Goal: Information Seeking & Learning: Learn about a topic

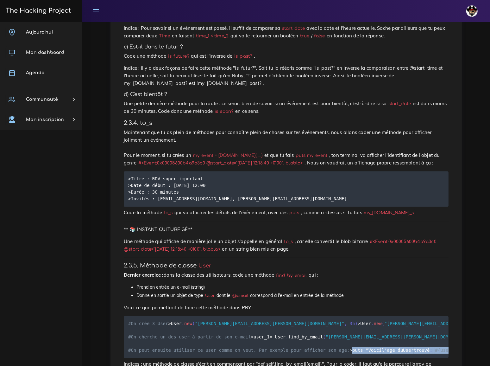
scroll to position [1382, 0]
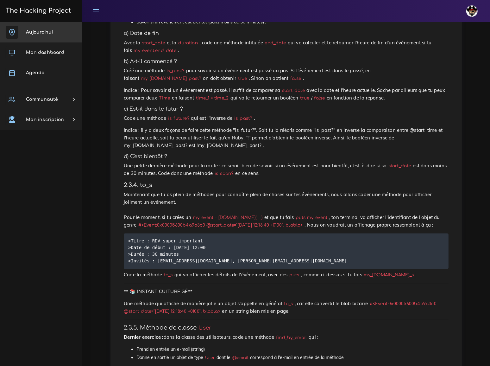
click at [37, 33] on span "Aujourd'hui" at bounding box center [39, 32] width 27 height 5
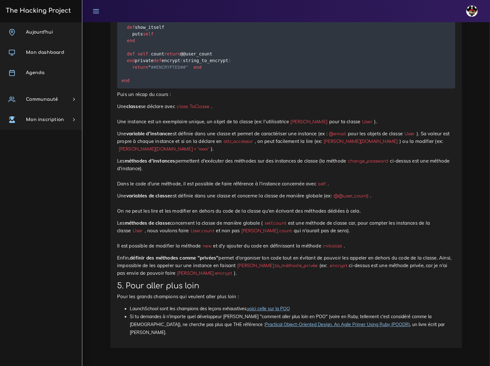
scroll to position [7466, 0]
click at [236, 125] on p "Une classe se déclare avec class TaClasse . Une instance est un exemplaire uniq…" at bounding box center [286, 114] width 338 height 23
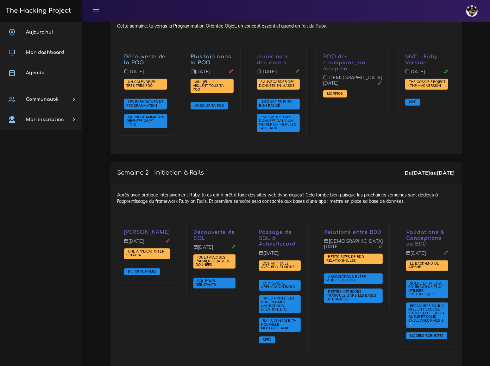
scroll to position [900, 0]
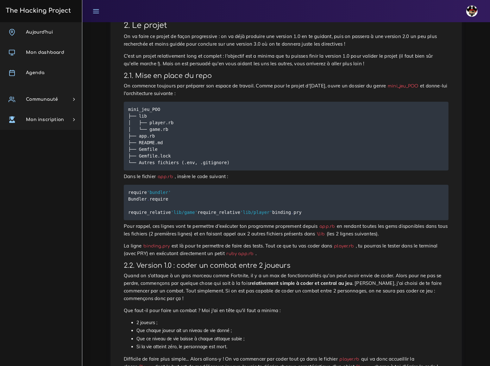
scroll to position [144, 0]
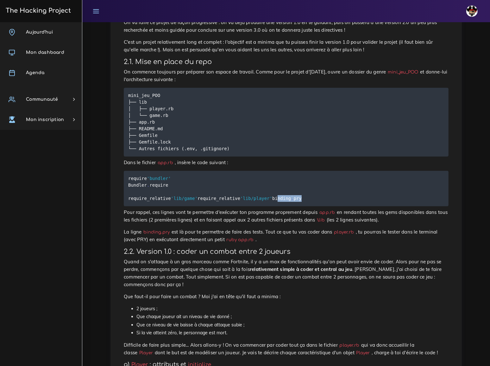
drag, startPoint x: 128, startPoint y: 197, endPoint x: 162, endPoint y: 196, distance: 33.3
click at [162, 196] on pre "require 'bundler' Bundler . require require_relative 'lib/game' require_relativ…" at bounding box center [286, 188] width 325 height 35
copy code "binding . pry"
click at [247, 220] on p "Pour rappel, ces lignes vont te permettre d'exécuter ton programme proprement d…" at bounding box center [286, 215] width 325 height 15
drag, startPoint x: 235, startPoint y: 203, endPoint x: 238, endPoint y: 199, distance: 5.1
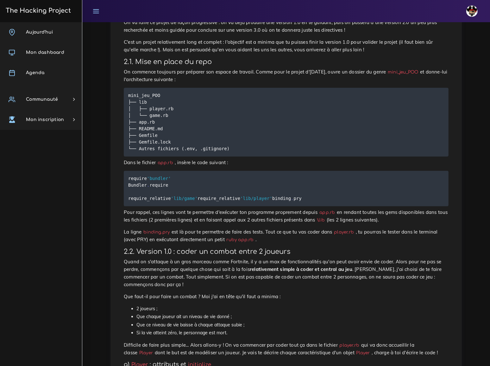
click at [235, 203] on pre "require 'bundler' Bundler . require require_relative 'lib/game' require_relativ…" at bounding box center [286, 188] width 325 height 35
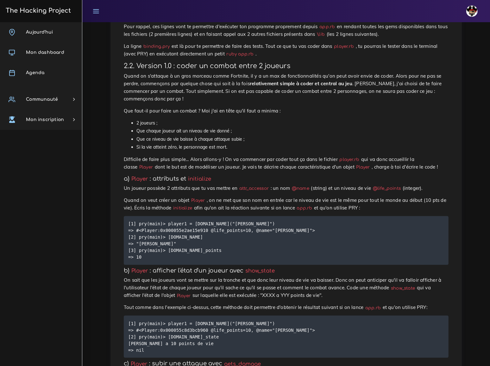
scroll to position [345, 0]
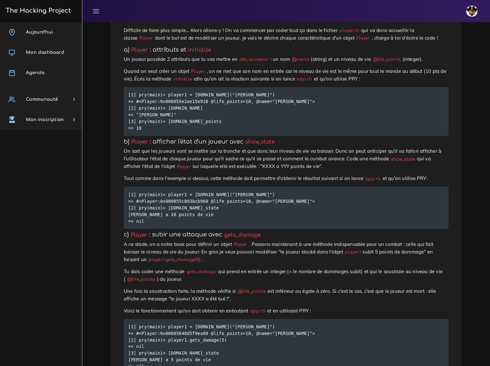
scroll to position [460, 0]
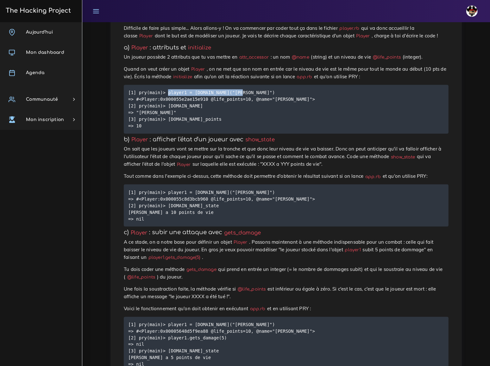
drag, startPoint x: 164, startPoint y: 69, endPoint x: 238, endPoint y: 69, distance: 73.8
click at [238, 85] on pre "[1] pry(main)> player1 = [DOMAIN_NAME]("[PERSON_NAME]") => #<Player:0x000055e2a…" at bounding box center [286, 109] width 325 height 49
copy code "player1 = [DOMAIN_NAME]("[PERSON_NAME]")"
drag, startPoint x: 165, startPoint y: 82, endPoint x: 207, endPoint y: 82, distance: 42.1
click at [207, 85] on pre "[1] pry(main)> player1 = [DOMAIN_NAME]("[PERSON_NAME]") => #<Player:0x000055e2a…" at bounding box center [286, 109] width 325 height 49
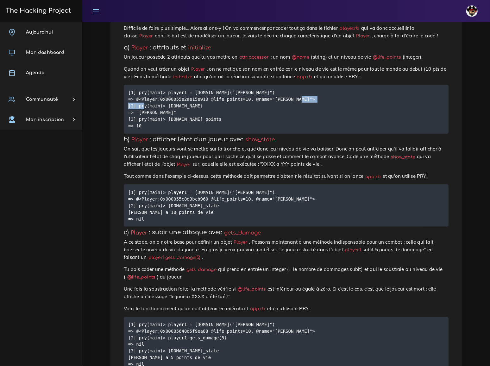
copy code "[DOMAIN_NAME]"
drag, startPoint x: 165, startPoint y: 95, endPoint x: 222, endPoint y: 95, distance: 57.0
click at [222, 95] on pre "[1] pry(main)> player1 = [DOMAIN_NAME]("[PERSON_NAME]") => #<Player:0x000055e2a…" at bounding box center [286, 109] width 325 height 49
copy code "[DOMAIN_NAME]_points"
click at [224, 136] on h4 "b) Player : afficher l'état d'un joueur avec show_state" at bounding box center [286, 139] width 325 height 7
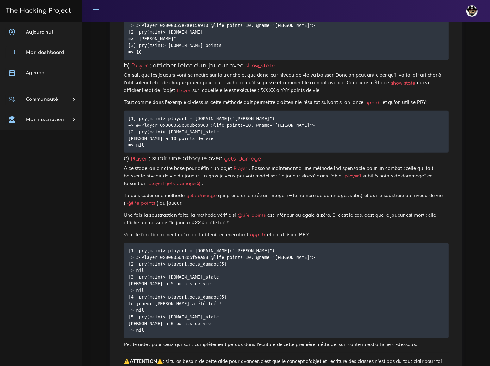
scroll to position [547, 0]
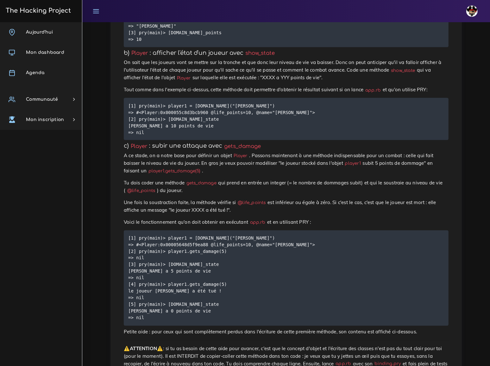
click at [390, 67] on code "show_state" at bounding box center [404, 70] width 28 height 7
copy p "show_state"
drag, startPoint x: 206, startPoint y: 52, endPoint x: 231, endPoint y: 49, distance: 25.8
click at [231, 59] on p "On sait que les joueurs vont se mettre sur la tronche et que donc leur niveau d…" at bounding box center [286, 70] width 325 height 23
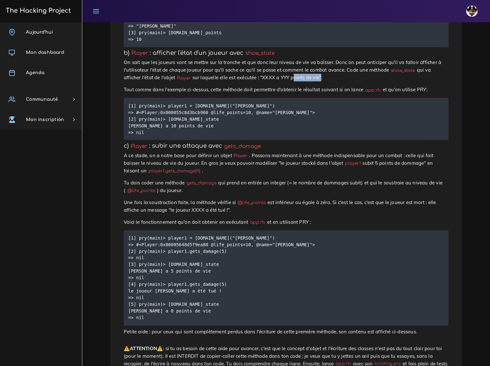
copy p "points de vie"
drag, startPoint x: 165, startPoint y: 77, endPoint x: 245, endPoint y: 78, distance: 80.8
click at [245, 98] on pre "[1] pry(main)> player1 = [DOMAIN_NAME]("[PERSON_NAME]") => #<Player:0x000055c8d…" at bounding box center [286, 119] width 325 height 42
copy code "player1 = [DOMAIN_NAME]("[PERSON_NAME]")"
drag, startPoint x: 165, startPoint y: 91, endPoint x: 214, endPoint y: 90, distance: 49.4
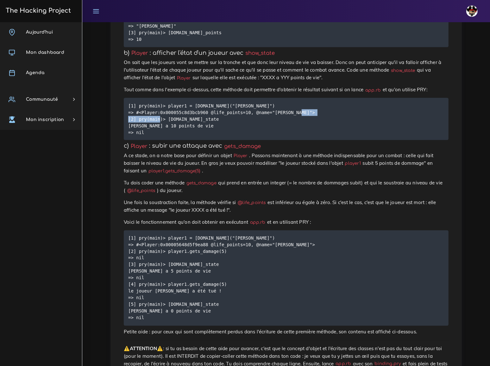
click at [214, 98] on pre "[1] pry(main)> player1 = [DOMAIN_NAME]("[PERSON_NAME]") => #<Player:0x000055c8d…" at bounding box center [286, 119] width 325 height 42
copy code "[DOMAIN_NAME]_state"
click at [212, 179] on p "Tu dois coder une méthode gets_damage qui prend en entrée un integer (= le nomb…" at bounding box center [286, 186] width 325 height 15
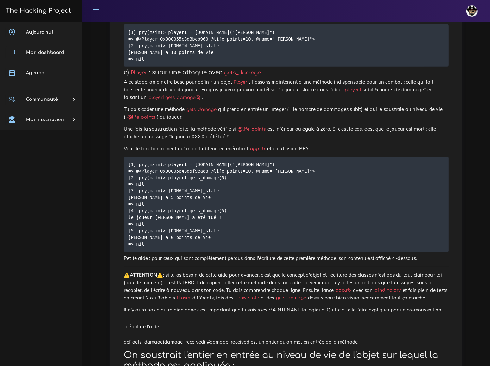
scroll to position [633, 0]
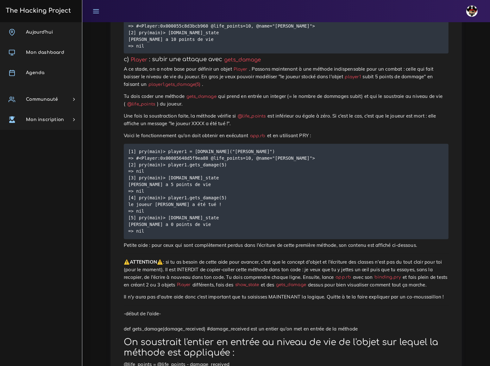
click at [202, 81] on code "player1.gets_damage(5)" at bounding box center [174, 84] width 55 height 7
copy code "gets_damage"
click at [340, 132] on p "Voici le fonctionnement qu'on doit obtenir en exécutant app.rb et en utilisant …" at bounding box center [286, 136] width 325 height 8
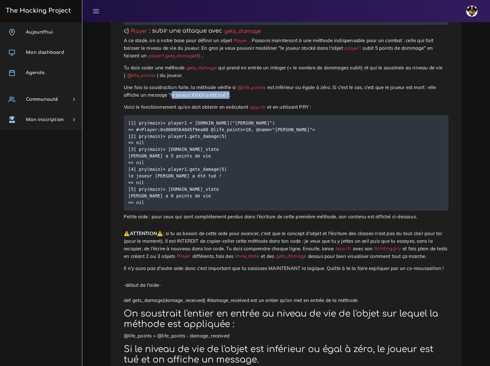
drag, startPoint x: 145, startPoint y: 52, endPoint x: 197, endPoint y: 52, distance: 51.6
click at [197, 84] on p "Une fois la soustraction faite, la méthode vérifie si @life_points est inférieu…" at bounding box center [286, 91] width 325 height 15
copy p "le joueur XXXX a été tué !"
drag, startPoint x: 165, startPoint y: 79, endPoint x: 237, endPoint y: 77, distance: 72.2
click at [237, 115] on pre "[1] pry(main)> player1 = [DOMAIN_NAME]("[PERSON_NAME]") => #<Player:0x00005648d…" at bounding box center [286, 162] width 325 height 95
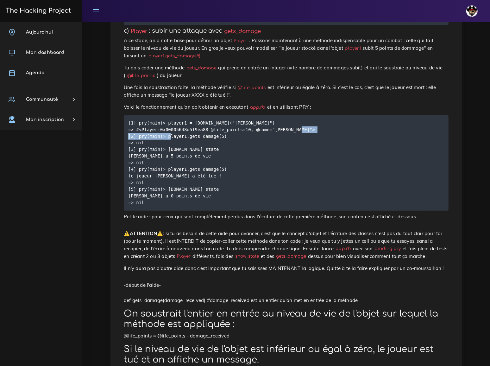
drag, startPoint x: 164, startPoint y: 92, endPoint x: 229, endPoint y: 93, distance: 64.9
click at [229, 115] on pre "[1] pry(main)> player1 = [DOMAIN_NAME]("[PERSON_NAME]") => #<Player:0x00005648d…" at bounding box center [286, 162] width 325 height 95
drag, startPoint x: 165, startPoint y: 105, endPoint x: 213, endPoint y: 105, distance: 48.1
click at [213, 115] on pre "[1] pry(main)> player1 = [DOMAIN_NAME]("[PERSON_NAME]") => #<Player:0x00005648d…" at bounding box center [286, 162] width 325 height 95
drag, startPoint x: 165, startPoint y: 125, endPoint x: 230, endPoint y: 124, distance: 65.6
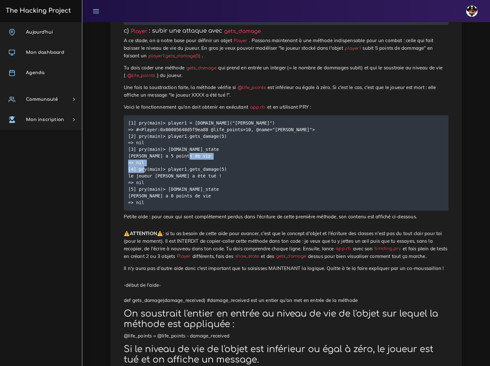
click at [230, 124] on pre "[1] pry(main)> player1 = [DOMAIN_NAME]("[PERSON_NAME]") => #<Player:0x00005648d…" at bounding box center [286, 162] width 325 height 95
drag, startPoint x: 165, startPoint y: 145, endPoint x: 222, endPoint y: 146, distance: 57.0
click at [222, 146] on pre "[1] pry(main)> player1 = [DOMAIN_NAME]("[PERSON_NAME]") => #<Player:0x00005648d…" at bounding box center [286, 162] width 325 height 95
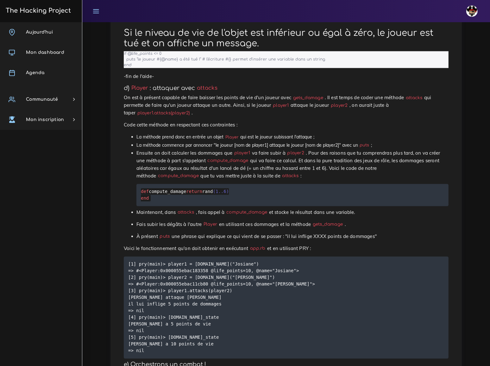
scroll to position [979, 0]
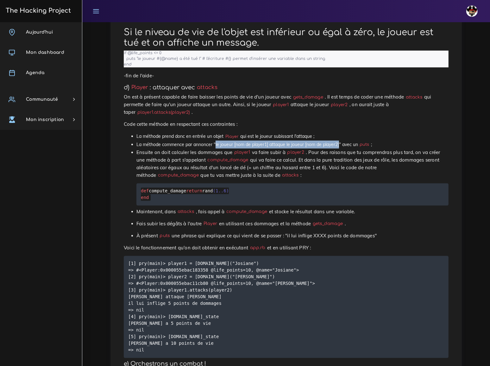
drag, startPoint x: 215, startPoint y: 76, endPoint x: 340, endPoint y: 77, distance: 124.2
click at [340, 141] on li "La méthode commence par annoncer "le joueur [nom de player1] attaque le joueur …" at bounding box center [292, 145] width 312 height 8
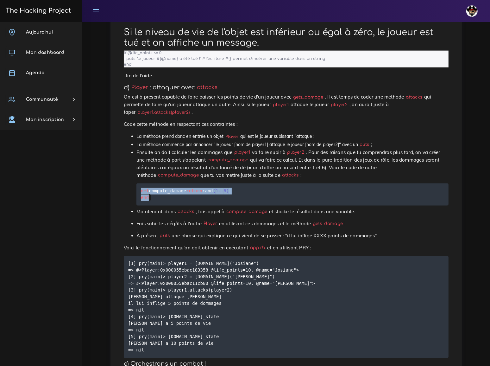
drag, startPoint x: 141, startPoint y: 115, endPoint x: 156, endPoint y: 131, distance: 21.8
click at [156, 183] on pre "def compute_damage return rand ( 1 . . 6 ) end" at bounding box center [292, 194] width 312 height 22
click at [315, 183] on pre "def compute_damage return rand ( 1 . . 6 ) end" at bounding box center [292, 194] width 312 height 22
click at [350, 183] on pre "def compute_damage return rand ( 1 . . 6 ) end" at bounding box center [292, 194] width 312 height 22
drag, startPoint x: 165, startPoint y: 249, endPoint x: 209, endPoint y: 250, distance: 43.7
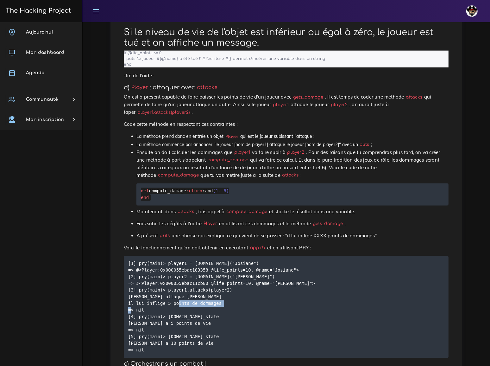
click at [209, 256] on pre "[1] pry(main)> player1 = [DOMAIN_NAME]("Josiane") => #<Player:0x000055ebac18335…" at bounding box center [286, 307] width 325 height 102
click at [285, 257] on pre "[1] pry(main)> player1 = [DOMAIN_NAME]("Josiane") => #<Player:0x000055ebac18335…" at bounding box center [286, 307] width 325 height 102
click at [267, 256] on pre "[1] pry(main)> player1 = [DOMAIN_NAME]("Josiane") => #<Player:0x000055ebac18335…" at bounding box center [286, 307] width 325 height 102
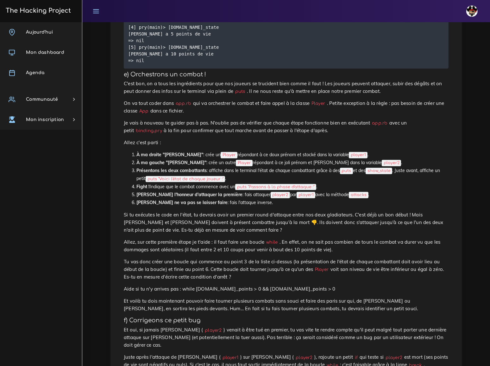
scroll to position [1239, 0]
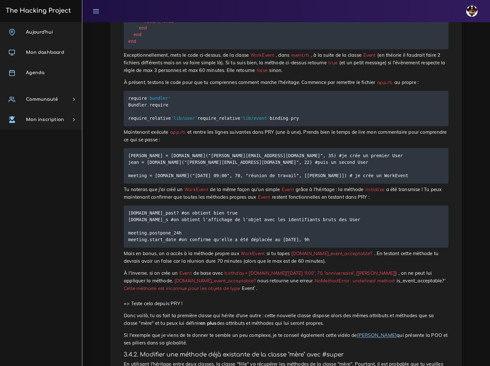
scroll to position [1439, 0]
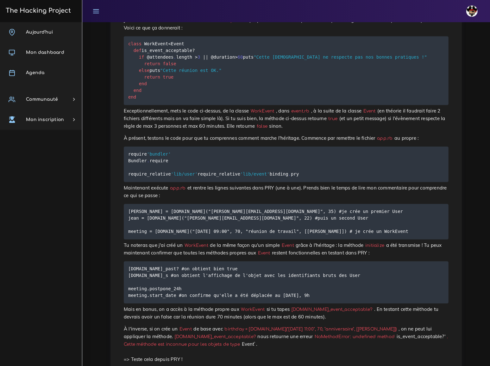
scroll to position [1411, 0]
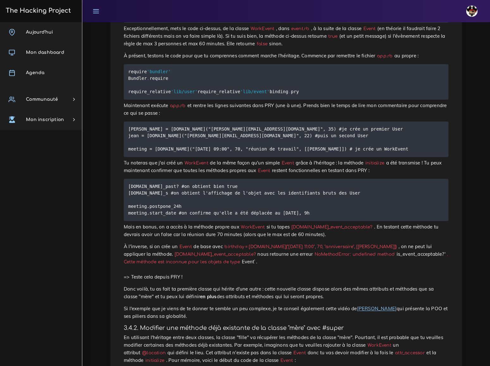
drag, startPoint x: 129, startPoint y: 112, endPoint x: 141, endPoint y: 177, distance: 66.4
copy code "class WorkEvent < Event def is_event_acceptable ? if @attendees . length > 3 ||…"
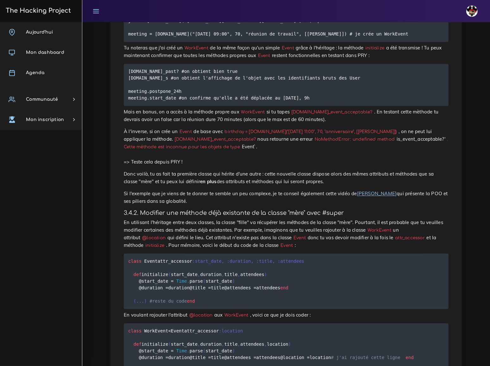
scroll to position [1526, 0]
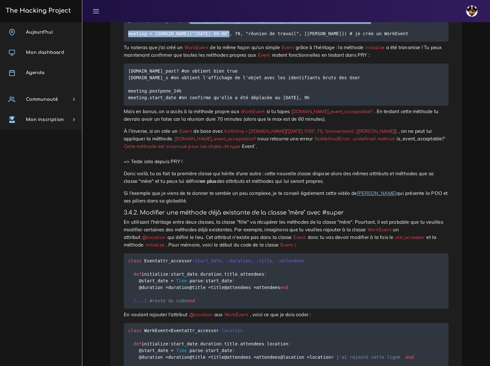
drag, startPoint x: 128, startPoint y: 211, endPoint x: 391, endPoint y: 211, distance: 262.9
click at [391, 41] on pre "julie = User.new("julie@email.com", 35) #je crée un premier User jean = User.ne…" at bounding box center [286, 23] width 325 height 35
copy code "meeting = WorkEvent.new("2019-01-17 09:00", 70, "réunion de travail", [julie, j…"
click at [320, 105] on pre "meeting.is_past? #on obtient bien true meeting.to_s #on obtient l'affichage de …" at bounding box center [286, 84] width 325 height 42
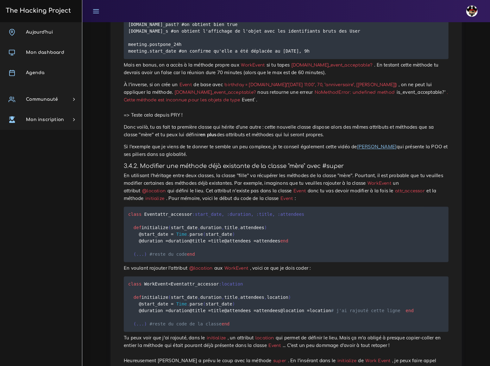
scroll to position [1612, 0]
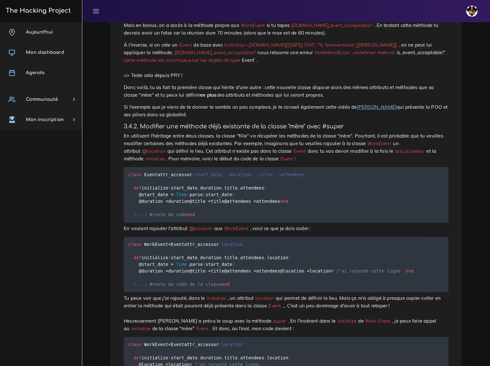
drag, startPoint x: 129, startPoint y: 161, endPoint x: 309, endPoint y: 187, distance: 182.2
copy code "meeting.is_past? #on obtient bien true meeting.to_s #on obtient l'affichage de …"
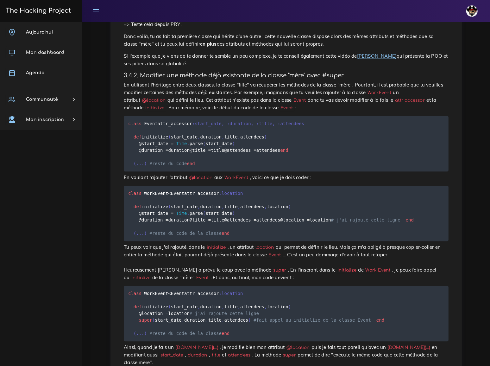
scroll to position [1670, 0]
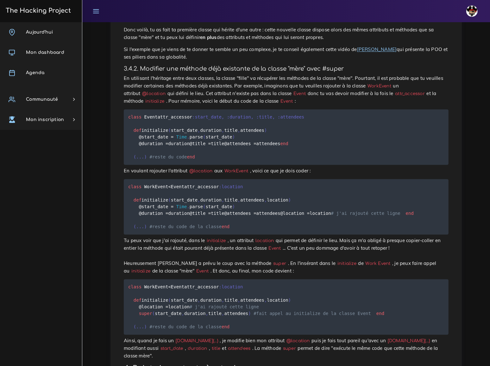
drag, startPoint x: 281, startPoint y: 142, endPoint x: 342, endPoint y: 143, distance: 61.1
copy code "meeting.is_event_acceptable?"
click at [247, 22] on p "À l'inverse, si on crée un Event de base avec birthday = Event.new("2019-02-22 …" at bounding box center [286, 3] width 325 height 38
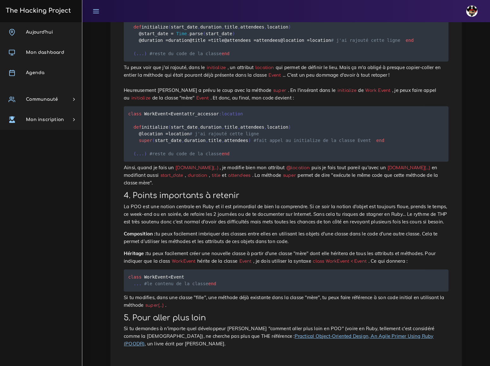
scroll to position [1871, 0]
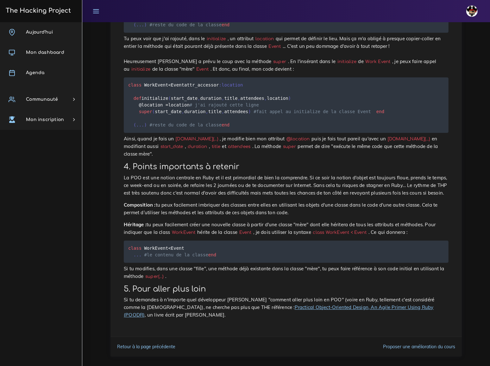
drag, startPoint x: 129, startPoint y: 181, endPoint x: 125, endPoint y: 192, distance: 12.0
click at [125, 33] on pre "class WorkEvent < Event attr_accessor :location def initialize ( start_date , d…" at bounding box center [286, 4] width 325 height 55
copy code "attr_accessor :location"
click at [129, 28] on code "class WorkEvent < Event attr_accessor :location def initialize ( start_date , d…" at bounding box center [271, 4] width 286 height 47
drag, startPoint x: 129, startPoint y: 193, endPoint x: 122, endPoint y: 244, distance: 51.5
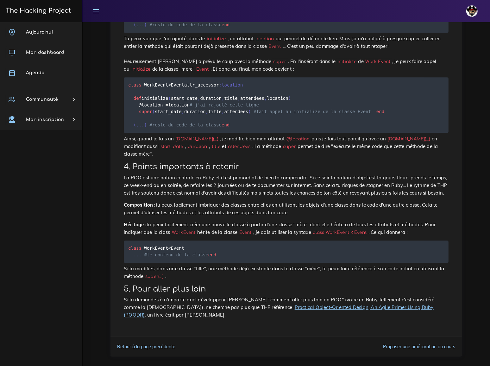
copy code "def initialize ( start_date , duration , title , attendees , location ) @start_…"
click at [356, 33] on pre "class WorkEvent < Event attr_accessor :location def initialize ( start_date , d…" at bounding box center [286, 4] width 325 height 55
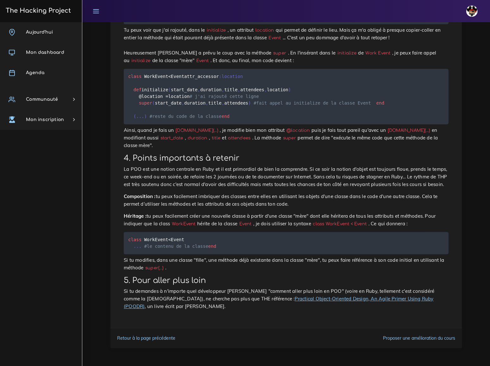
scroll to position [1986, 0]
click at [347, 124] on pre "class WorkEvent < Event attr_accessor :location def initialize ( start_date , d…" at bounding box center [286, 96] width 325 height 55
